Goal: Transaction & Acquisition: Subscribe to service/newsletter

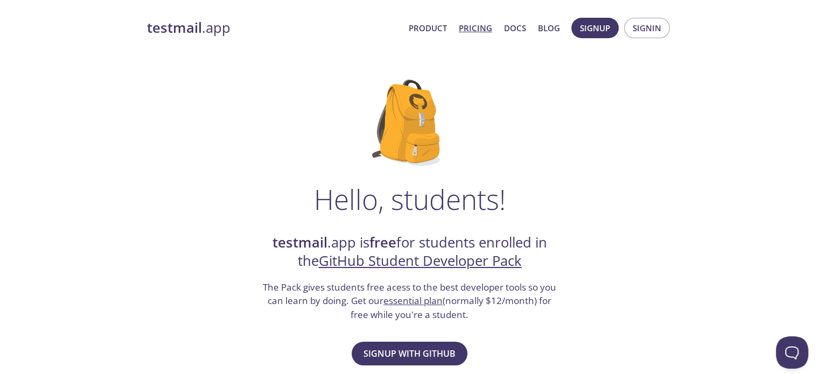
click at [472, 27] on link "Pricing" at bounding box center [475, 28] width 33 height 14
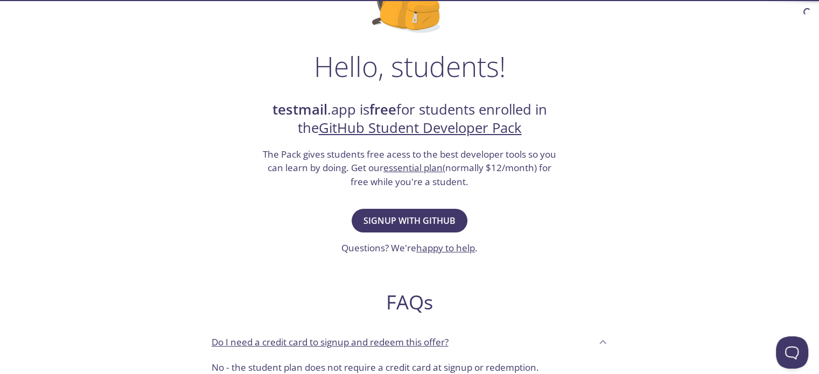
scroll to position [134, 0]
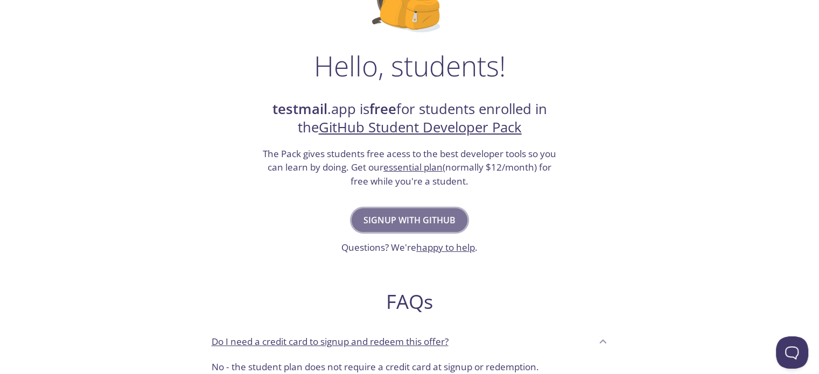
click at [394, 218] on span "Signup with GitHub" at bounding box center [410, 220] width 92 height 15
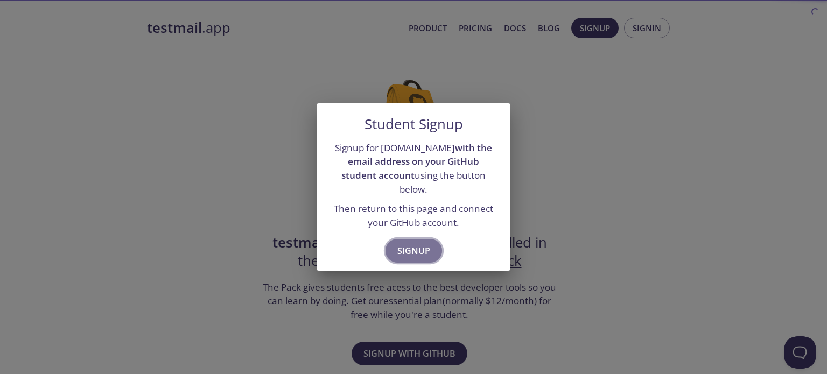
click at [422, 243] on span "Signup" at bounding box center [413, 250] width 33 height 15
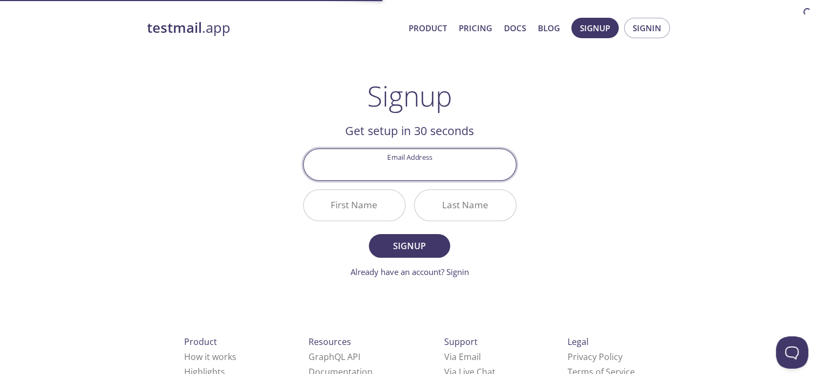
click at [420, 171] on input "Email Address" at bounding box center [410, 164] width 212 height 31
type input "o"
type input "k"
type input "[EMAIL_ADDRESS][DOMAIN_NAME]"
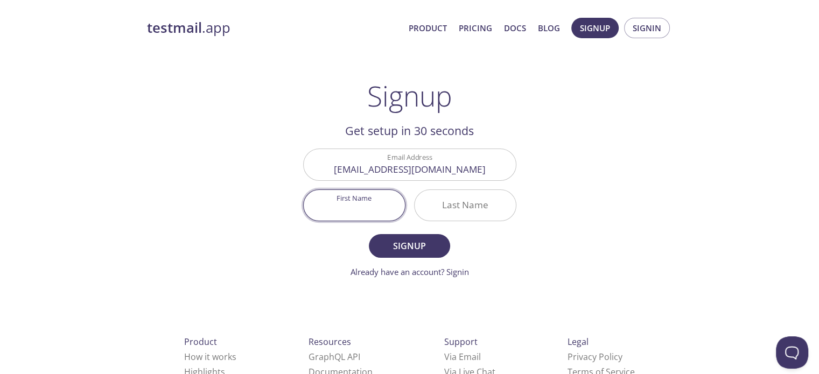
click at [329, 198] on input "First Name" at bounding box center [354, 205] width 101 height 31
type input "Oussama"
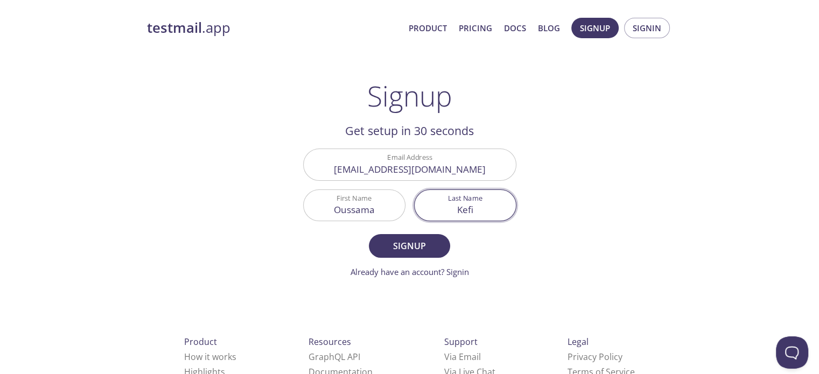
type input "Kefi"
click at [406, 170] on input "[EMAIL_ADDRESS][DOMAIN_NAME]" at bounding box center [410, 164] width 212 height 31
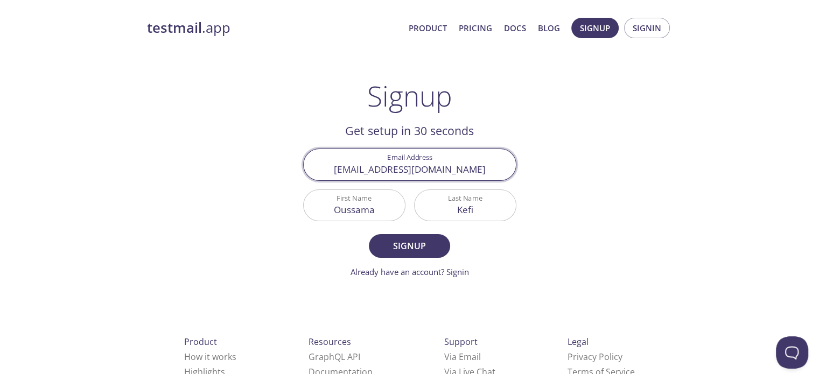
click at [406, 170] on input "[EMAIL_ADDRESS][DOMAIN_NAME]" at bounding box center [410, 164] width 212 height 31
paste input "[EMAIL_ADDRESS][DOMAIN_NAME]"
click at [406, 170] on input "[EMAIL_ADDRESS][DOMAIN_NAME]" at bounding box center [410, 164] width 212 height 31
type input "[EMAIL_ADDRESS][DOMAIN_NAME]"
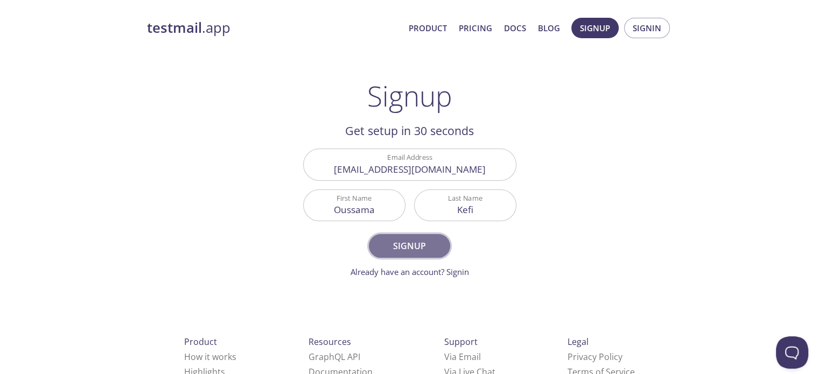
click at [411, 242] on span "Signup" at bounding box center [409, 246] width 57 height 15
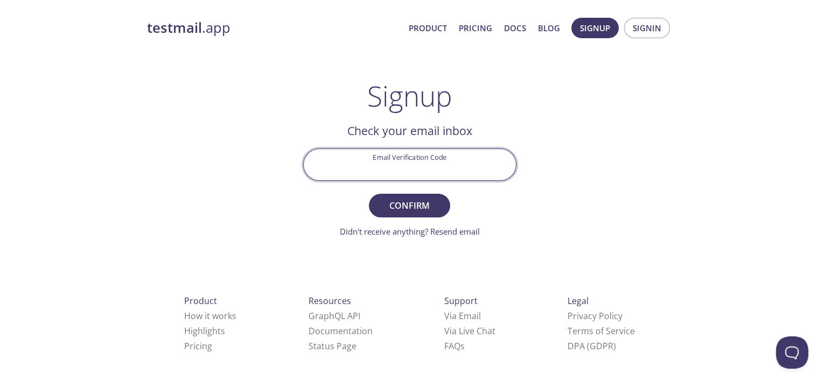
paste input "HK1KM71"
click at [411, 157] on input "HK1KM71" at bounding box center [410, 164] width 212 height 31
type input "HK1KM71"
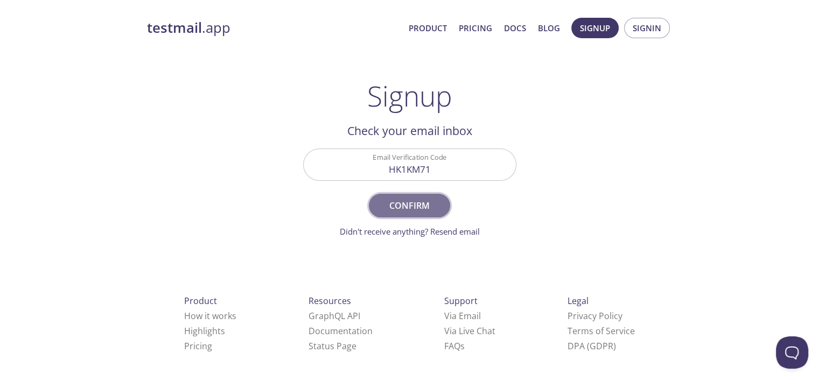
click at [409, 202] on span "Confirm" at bounding box center [409, 205] width 57 height 15
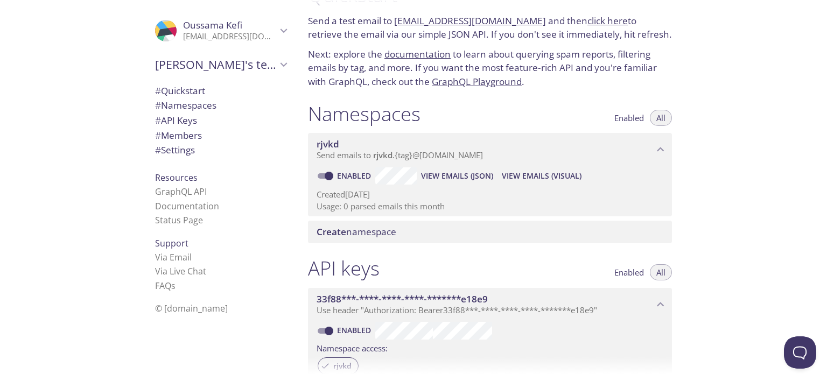
scroll to position [34, 0]
click at [207, 119] on span "# API Keys" at bounding box center [220, 121] width 131 height 14
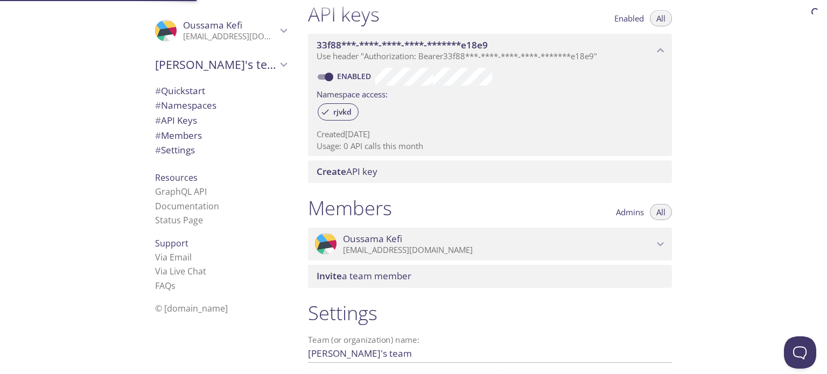
scroll to position [291, 0]
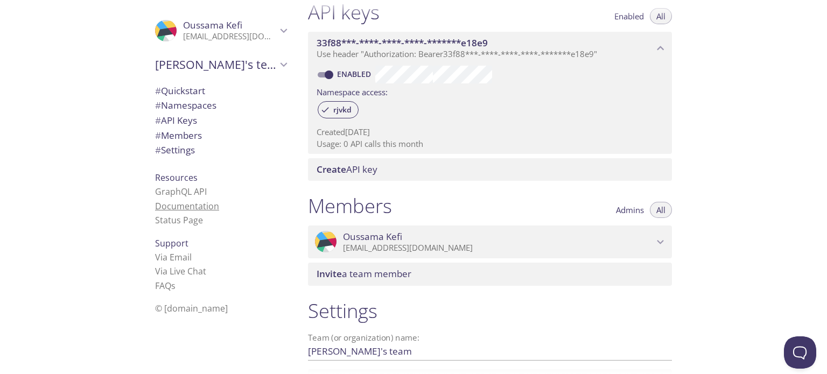
click at [178, 206] on link "Documentation" at bounding box center [187, 206] width 64 height 12
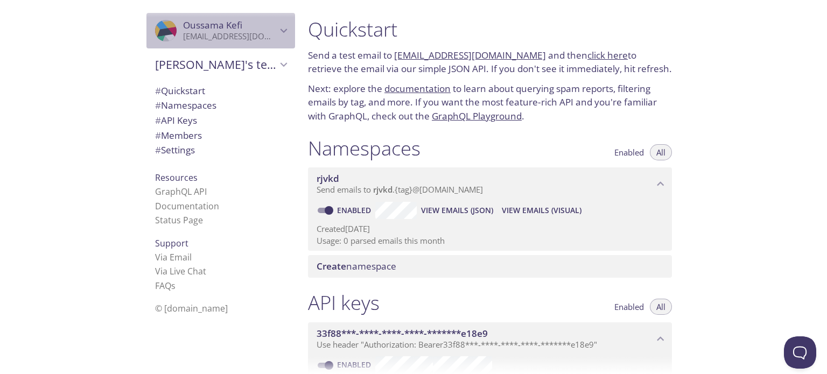
click at [233, 39] on p "[EMAIL_ADDRESS][DOMAIN_NAME]" at bounding box center [230, 36] width 94 height 11
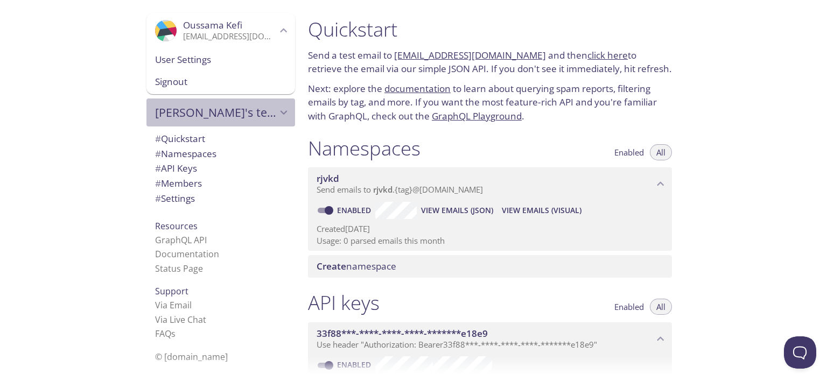
click at [261, 111] on span "Oussama's team" at bounding box center [216, 112] width 122 height 15
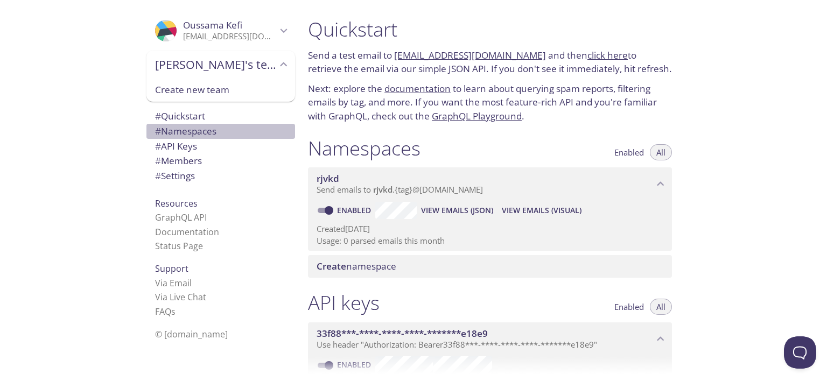
click at [236, 135] on span "# Namespaces" at bounding box center [220, 131] width 131 height 14
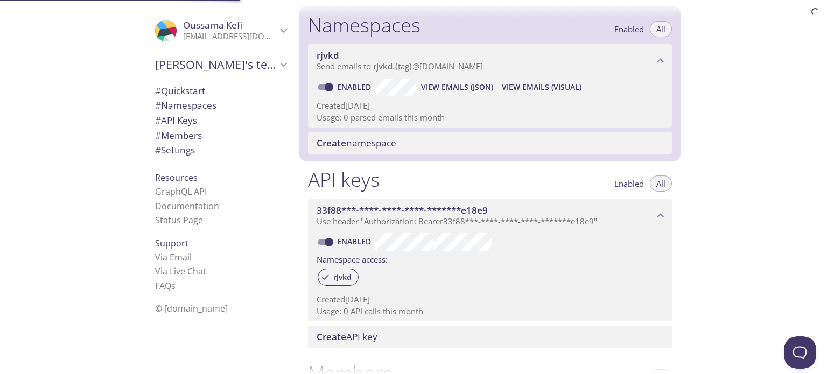
scroll to position [136, 0]
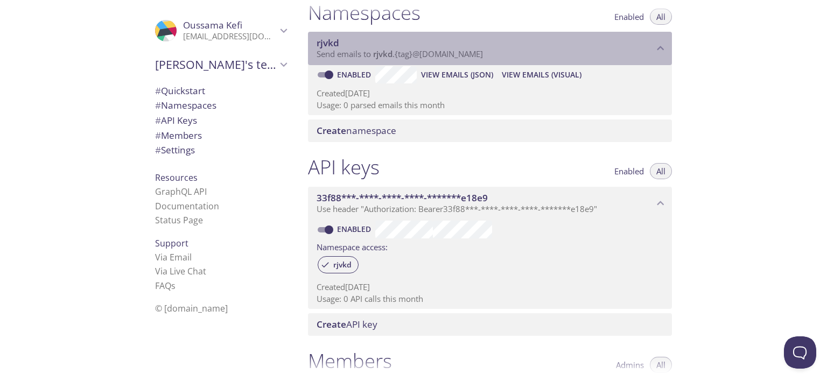
click at [414, 51] on span "Send emails to rjvkd . {tag} @inbox.testmail.app" at bounding box center [400, 53] width 166 height 11
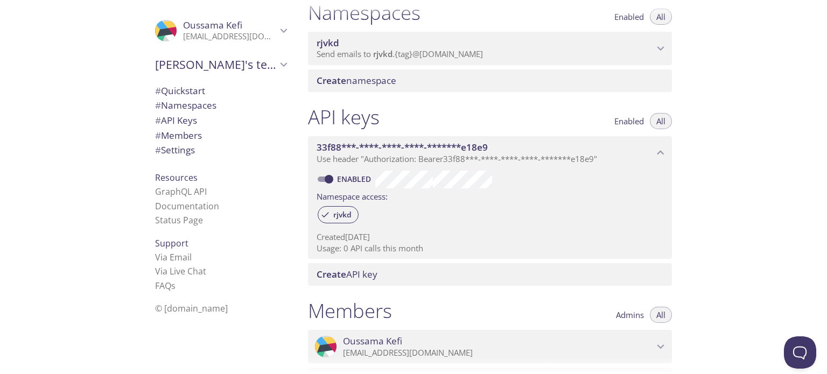
click at [424, 52] on span "Send emails to rjvkd . {tag} @inbox.testmail.app" at bounding box center [400, 53] width 166 height 11
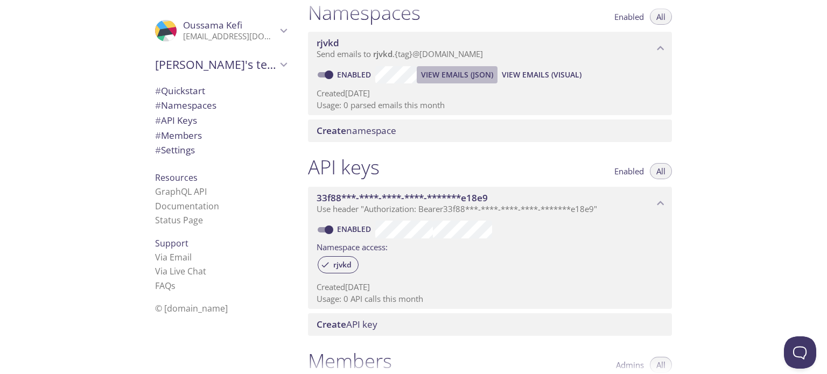
click at [442, 75] on span "View Emails (JSON)" at bounding box center [457, 74] width 72 height 13
click at [540, 79] on span "View Emails (Visual)" at bounding box center [542, 74] width 80 height 13
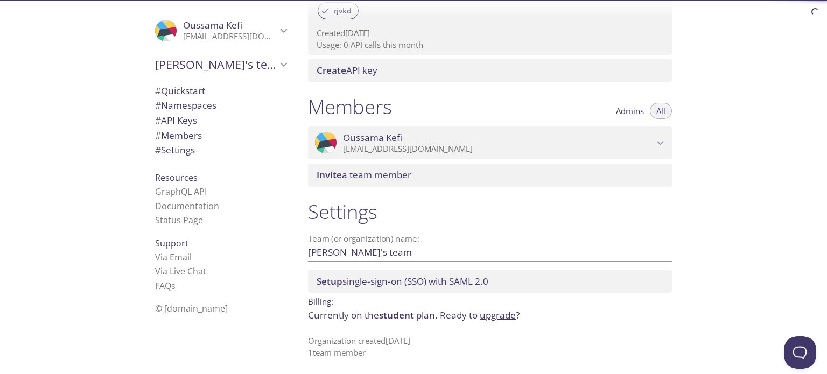
scroll to position [392, 0]
